Goal: Transaction & Acquisition: Purchase product/service

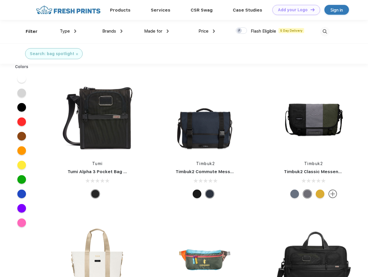
scroll to position [0, 0]
click at [294, 10] on link "Add your Logo Design Tool" at bounding box center [296, 10] width 48 height 10
click at [0, 0] on div "Design Tool" at bounding box center [0, 0] width 0 height 0
click at [310, 10] on link "Add your Logo Design Tool" at bounding box center [296, 10] width 48 height 10
click at [28, 31] on div "Filter" at bounding box center [32, 31] width 12 height 7
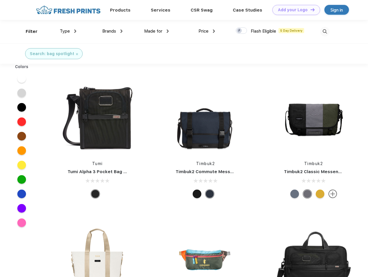
click at [68, 31] on span "Type" at bounding box center [65, 31] width 10 height 5
click at [112, 31] on span "Brands" at bounding box center [109, 31] width 14 height 5
click at [157, 31] on span "Made for" at bounding box center [153, 31] width 18 height 5
click at [207, 31] on span "Price" at bounding box center [203, 31] width 10 height 5
click at [242, 31] on div at bounding box center [241, 30] width 11 height 6
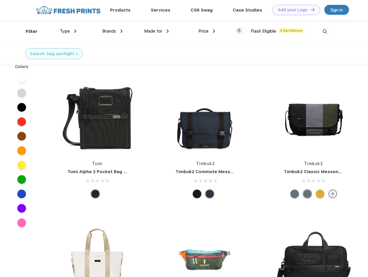
click at [240, 31] on input "checkbox" at bounding box center [238, 29] width 4 height 4
click at [325, 31] on img at bounding box center [325, 32] width 10 height 10
